Goal: Task Accomplishment & Management: Use online tool/utility

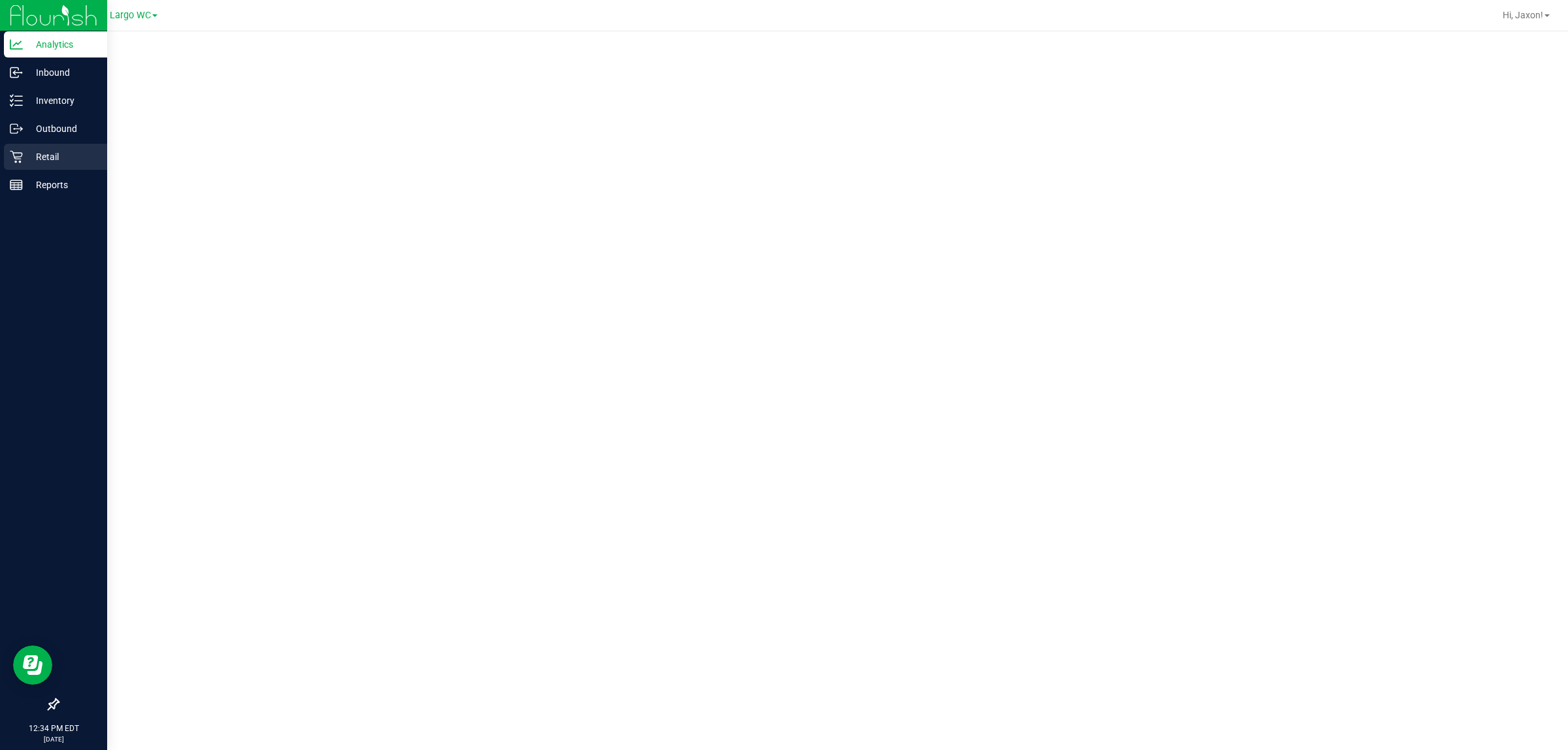
click at [25, 146] on div "Retail" at bounding box center [55, 157] width 103 height 27
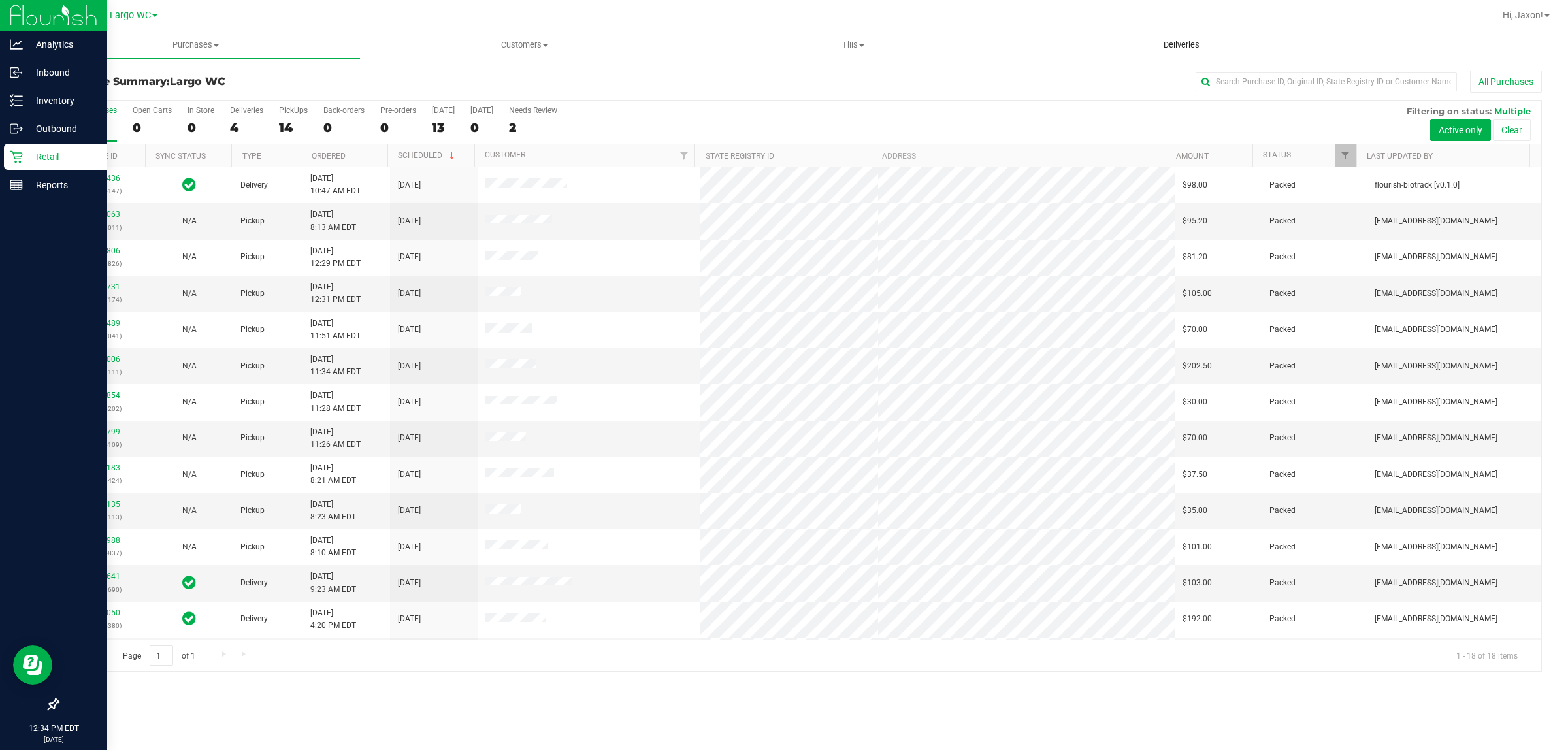
click at [1139, 39] on uib-tab-heading "Deliveries" at bounding box center [1182, 45] width 327 height 27
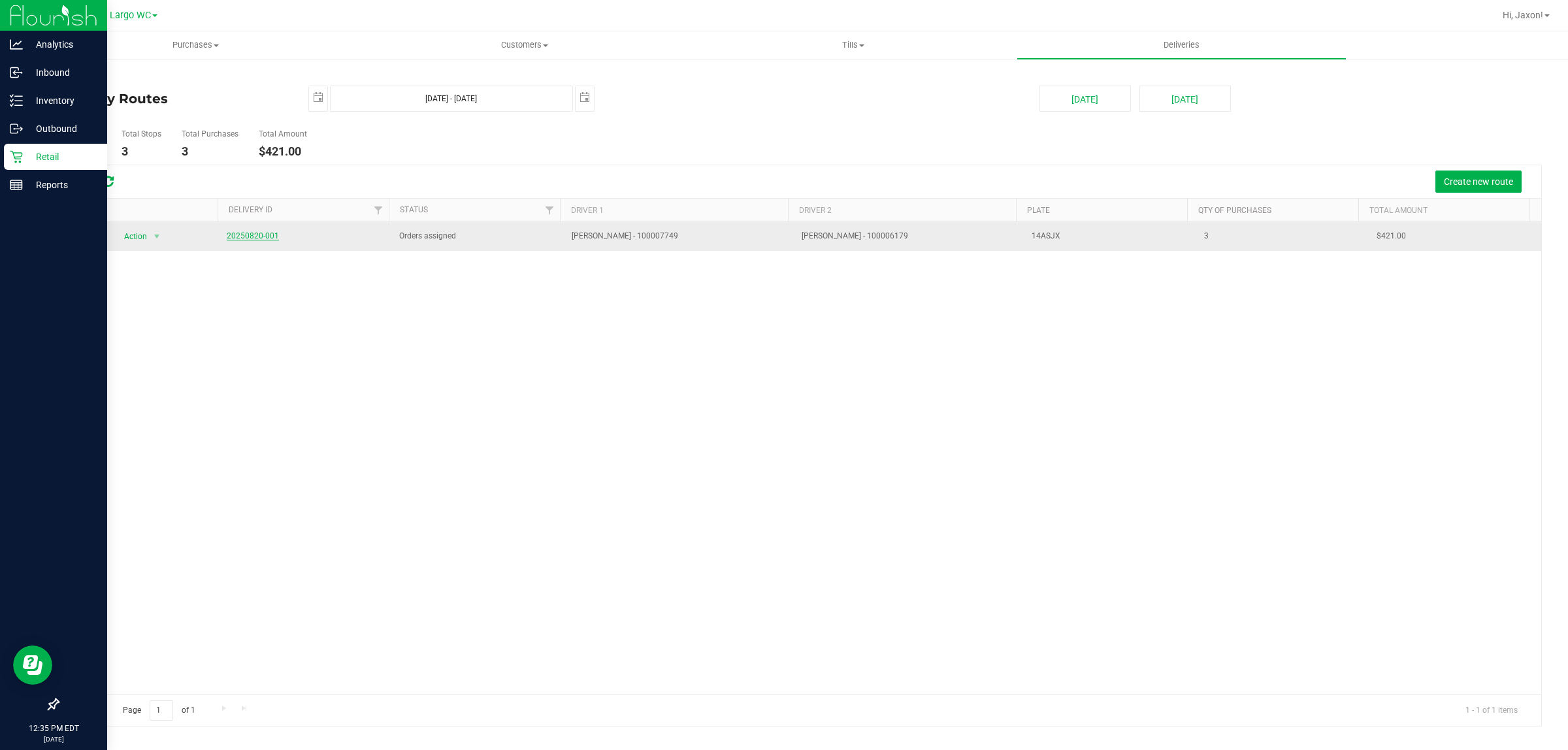
click at [251, 236] on link "20250820-001" at bounding box center [252, 236] width 52 height 9
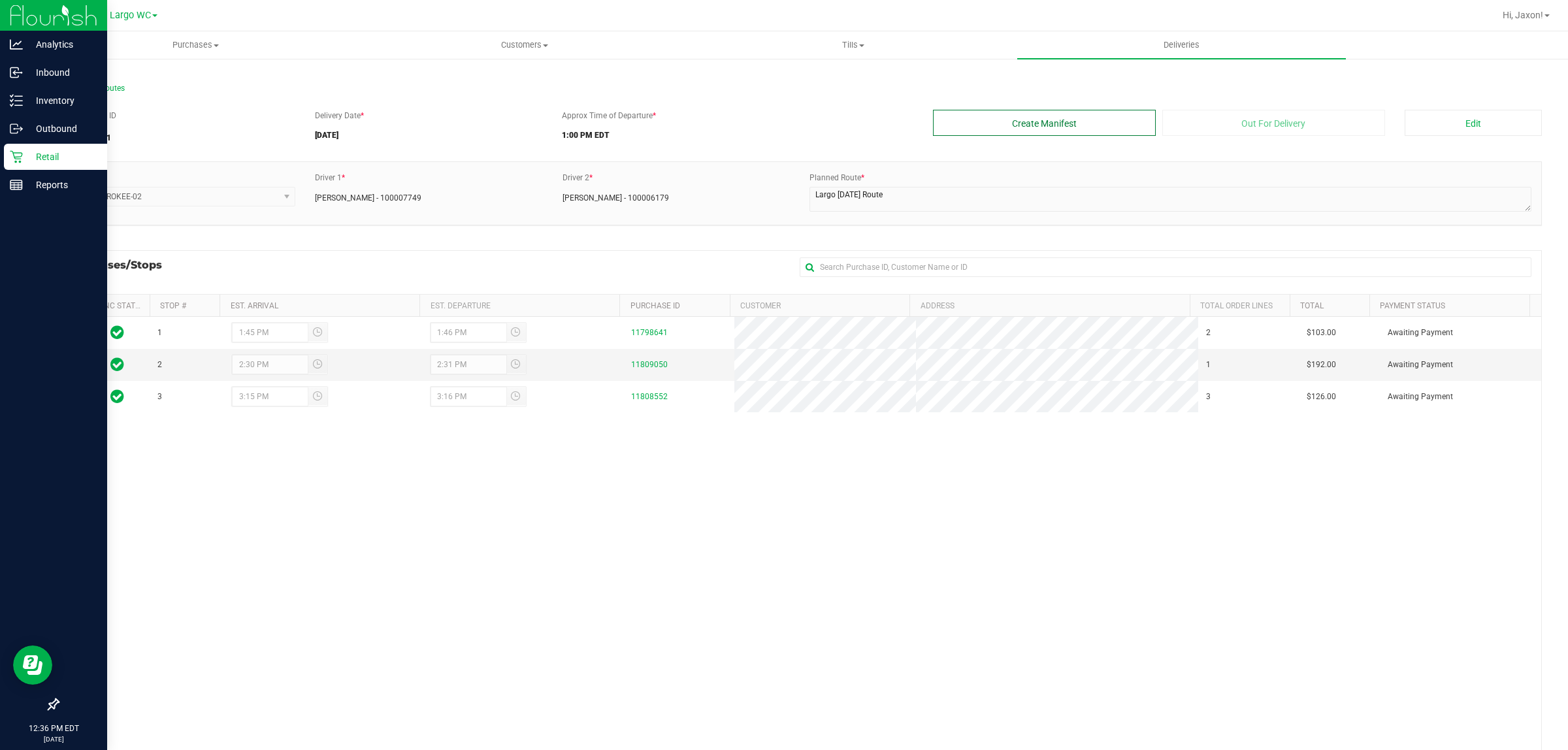
click at [983, 114] on button "Create Manifest" at bounding box center [1044, 123] width 223 height 27
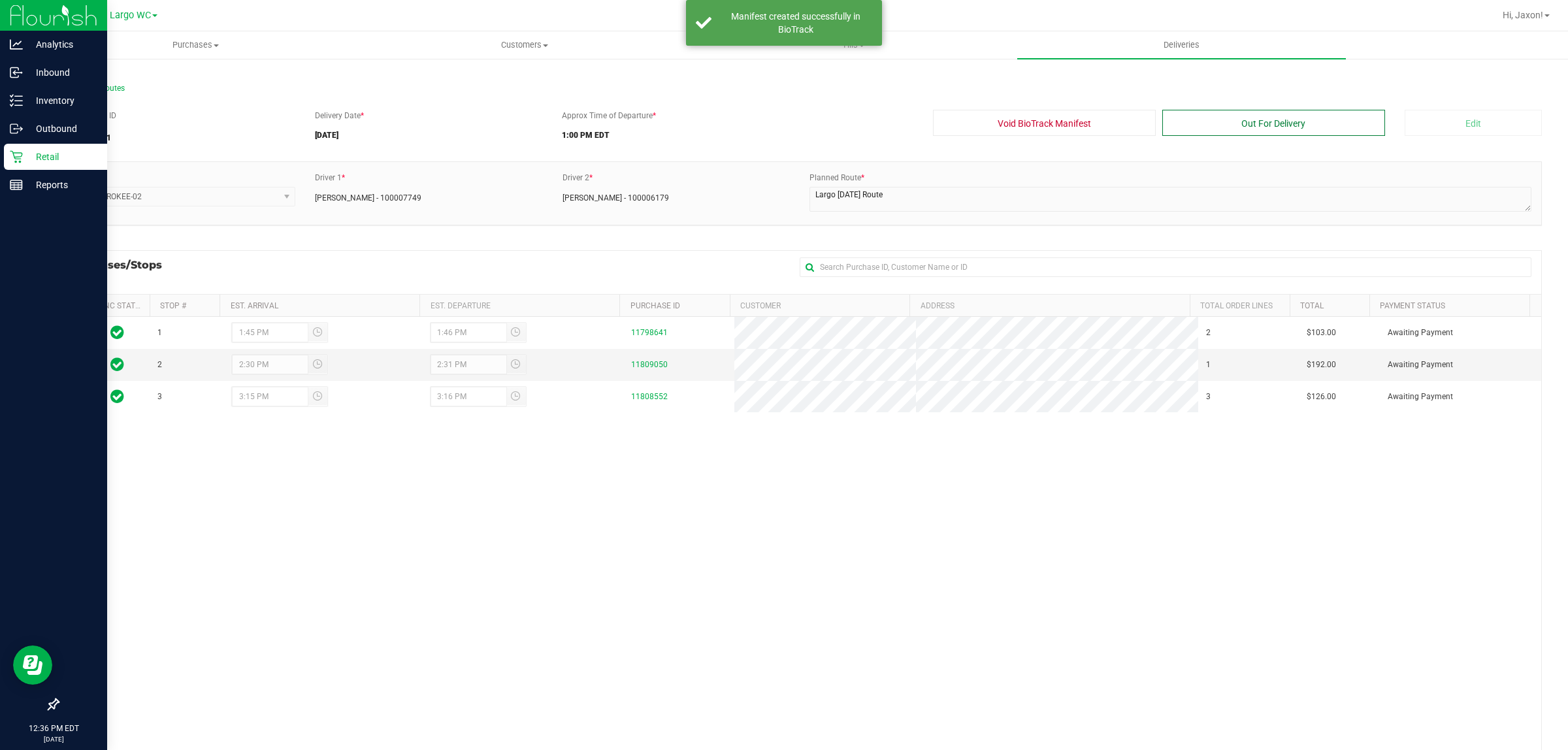
click at [1309, 121] on button "Out For Delivery" at bounding box center [1274, 123] width 223 height 27
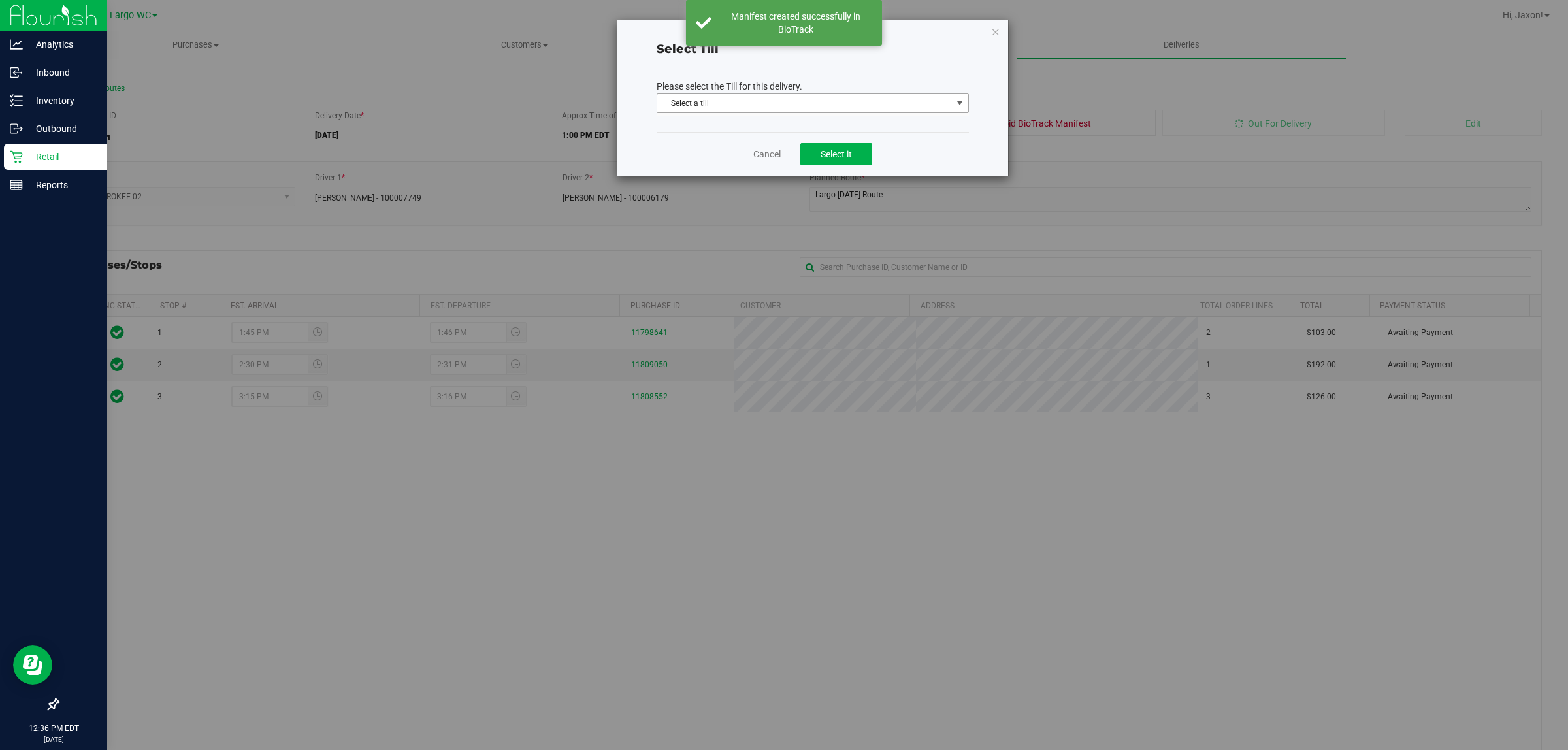
click at [804, 99] on span "Select a till" at bounding box center [804, 103] width 294 height 19
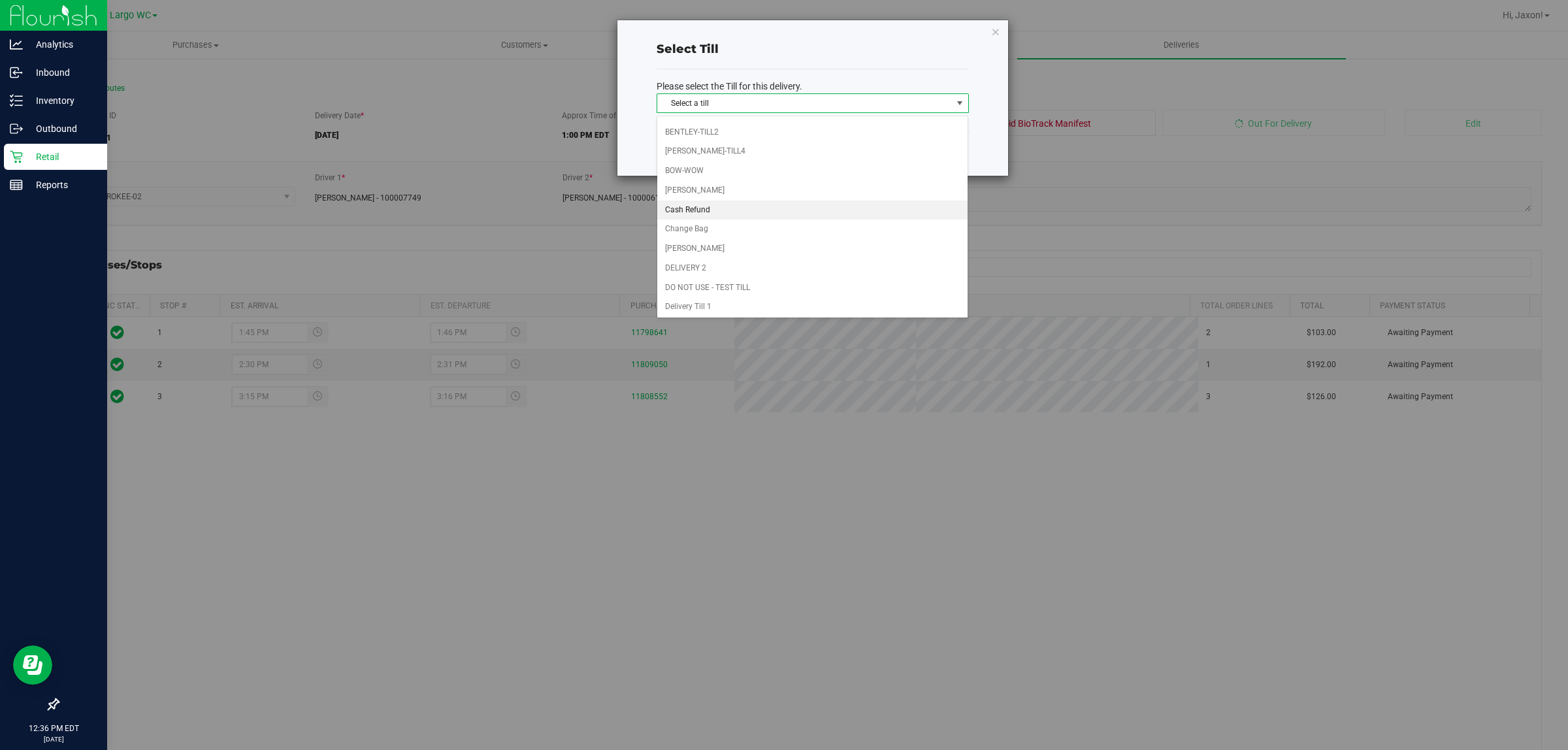
scroll to position [81, 0]
click at [737, 283] on li "Delivery Till 1" at bounding box center [813, 279] width 311 height 19
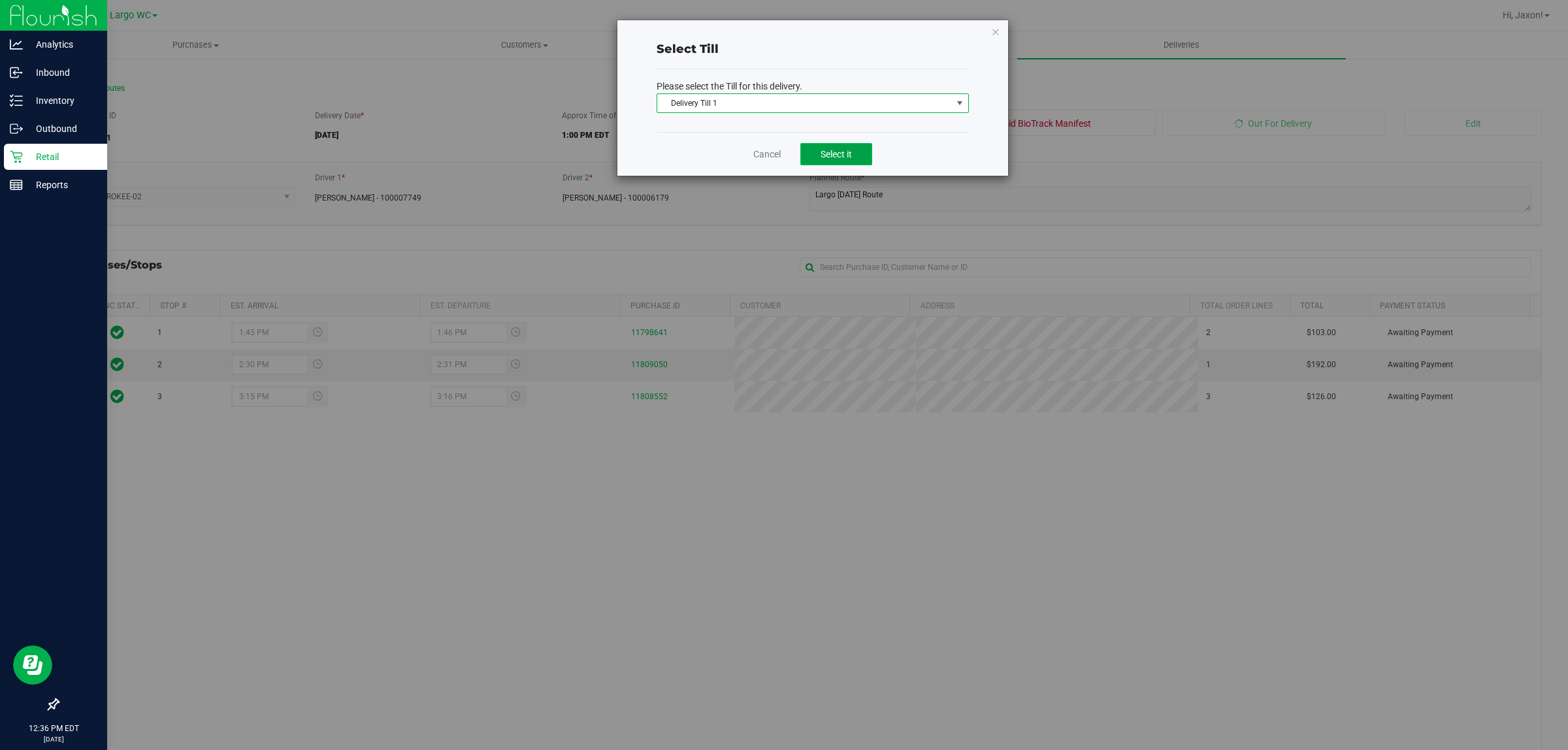
click at [830, 145] on button "Select it" at bounding box center [836, 154] width 72 height 22
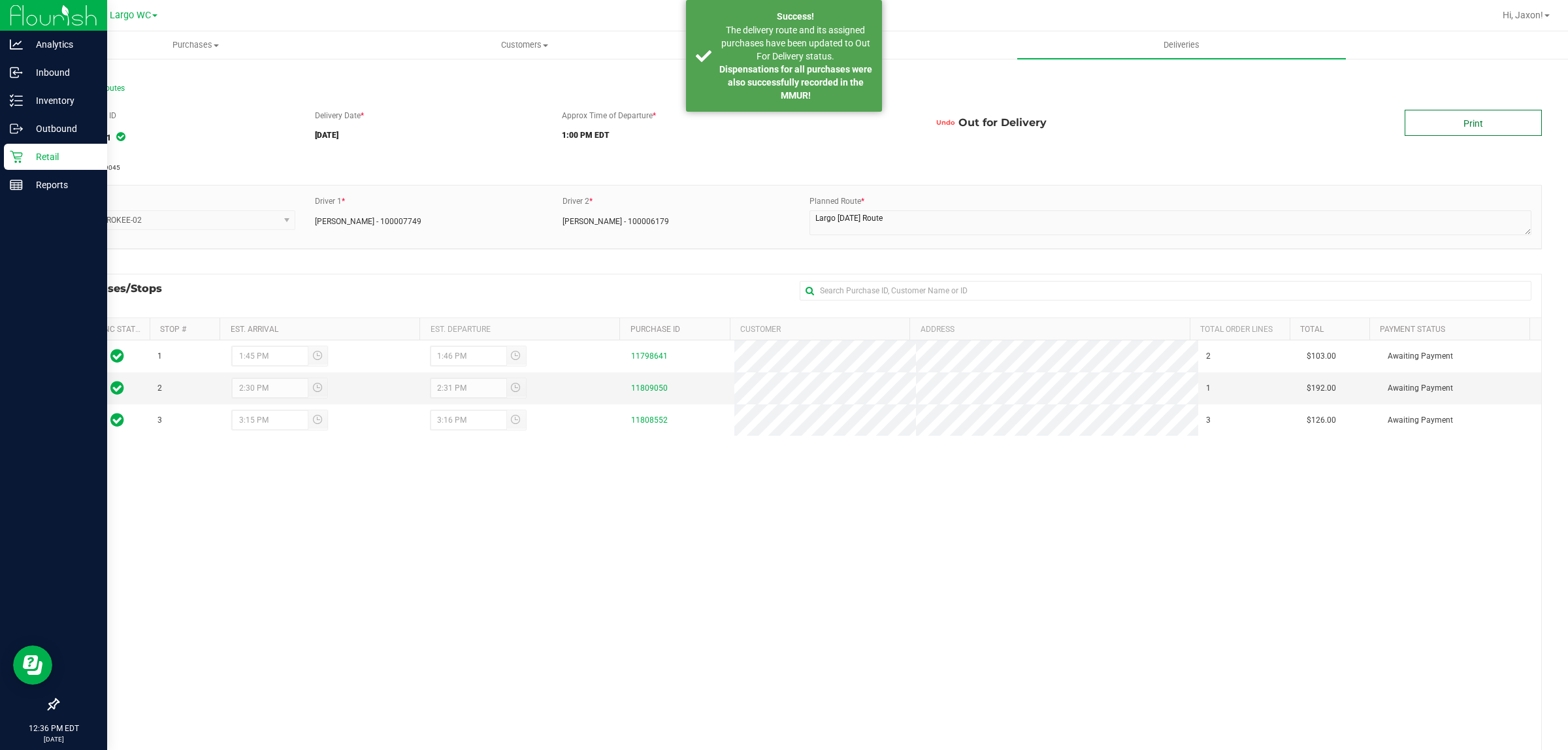
click at [1490, 112] on link "Print" at bounding box center [1473, 123] width 137 height 27
